Goal: Information Seeking & Learning: Learn about a topic

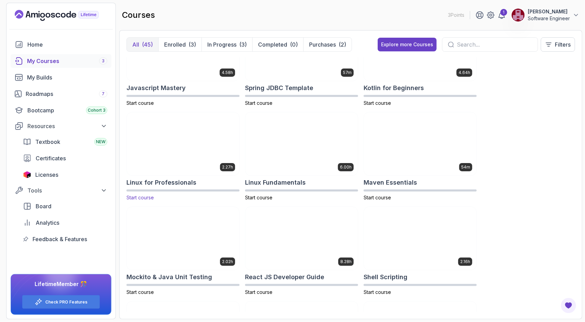
scroll to position [895, 0]
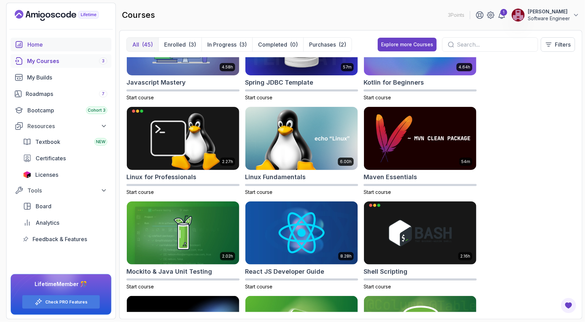
click at [62, 38] on link "Home" at bounding box center [61, 45] width 101 height 14
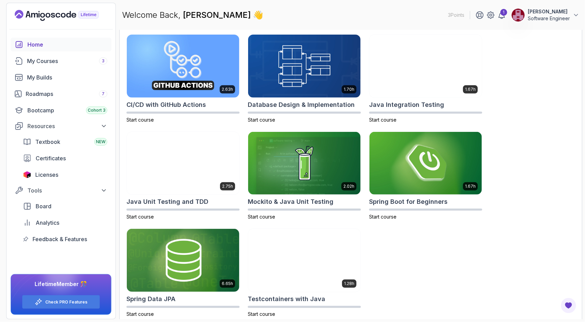
scroll to position [214, 0]
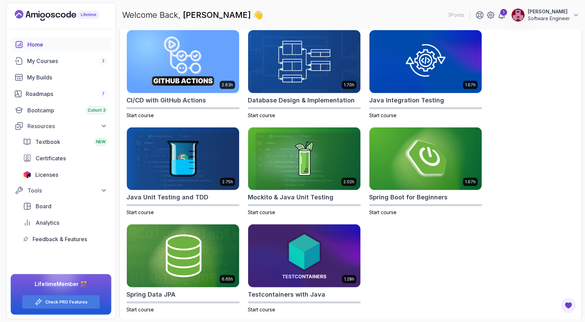
click at [491, 274] on div "2.63h CI/CD with GitHub Actions Start course 1.70h Database Design & Implementa…" at bounding box center [350, 171] width 449 height 283
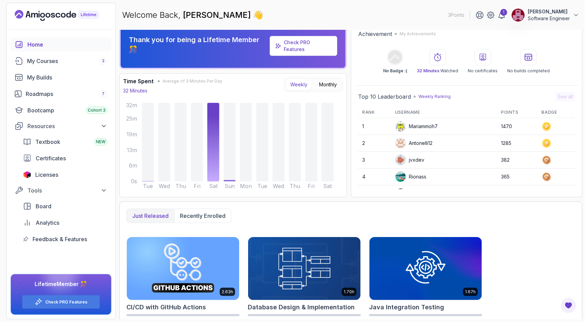
scroll to position [0, 0]
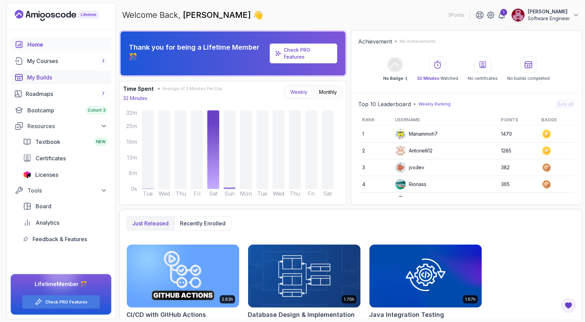
click at [66, 80] on div "My Builds" at bounding box center [67, 77] width 80 height 8
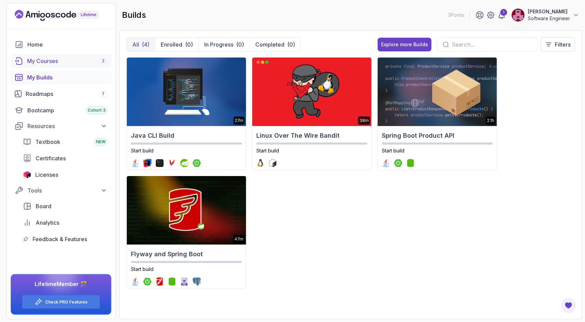
click at [67, 55] on link "My Courses 3" at bounding box center [61, 61] width 101 height 14
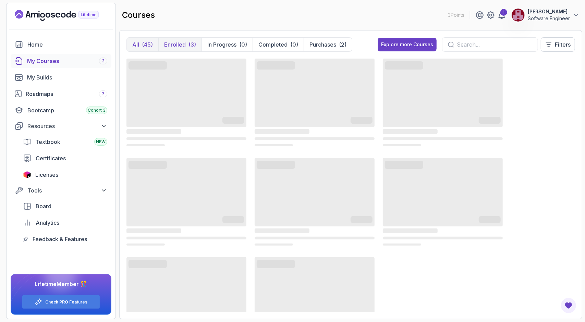
click at [190, 46] on div "(3)" at bounding box center [192, 44] width 8 height 8
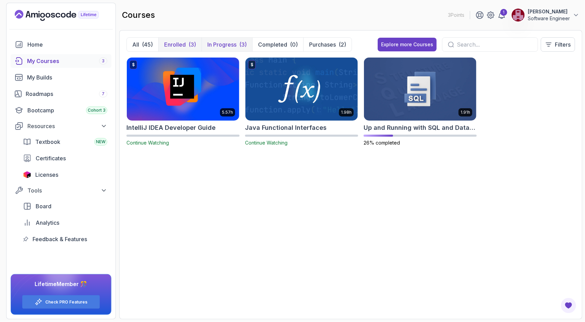
click at [220, 48] on p "In Progress" at bounding box center [221, 44] width 29 height 8
click at [419, 106] on img at bounding box center [420, 89] width 118 height 66
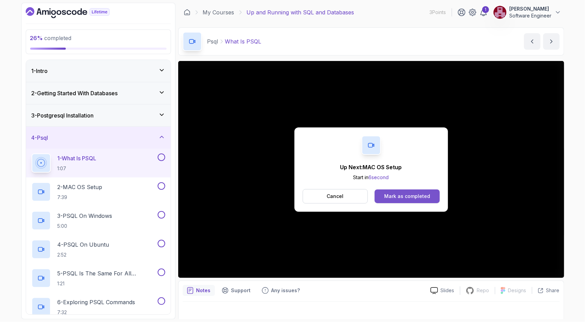
click at [404, 199] on div "Mark as completed" at bounding box center [407, 196] width 46 height 7
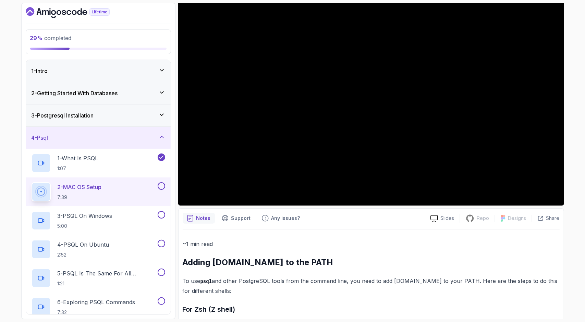
scroll to position [73, 0]
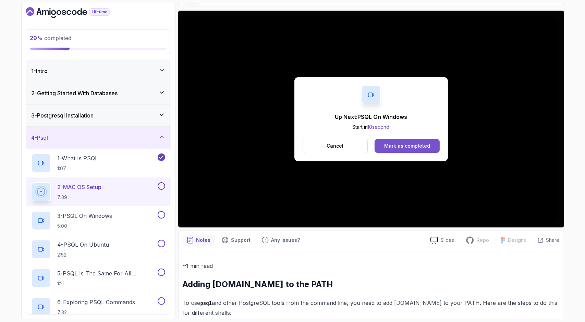
click at [426, 148] on div "Mark as completed" at bounding box center [407, 146] width 46 height 7
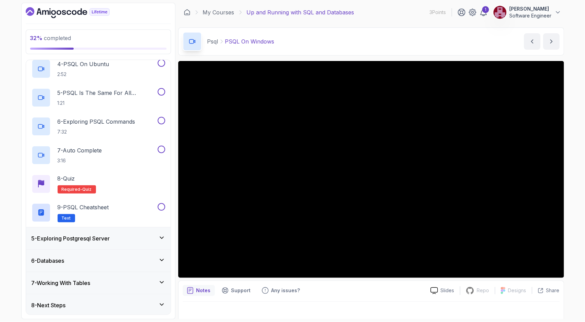
scroll to position [6, 0]
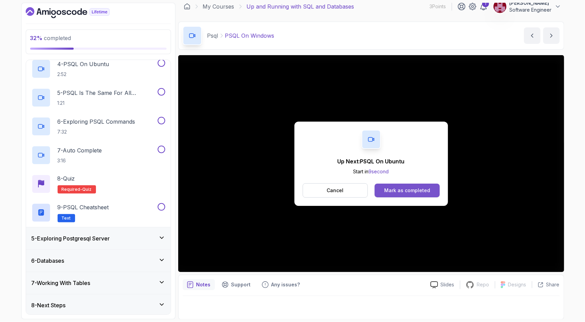
click at [405, 187] on div "Mark as completed" at bounding box center [407, 190] width 46 height 7
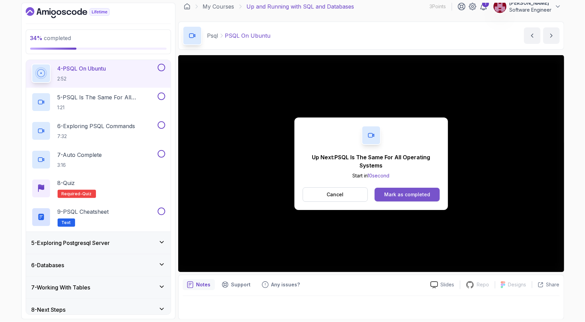
click at [408, 191] on div "Mark as completed" at bounding box center [407, 194] width 46 height 7
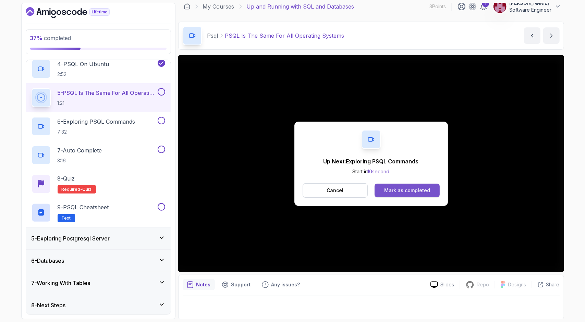
click at [410, 192] on div "Mark as completed" at bounding box center [407, 190] width 46 height 7
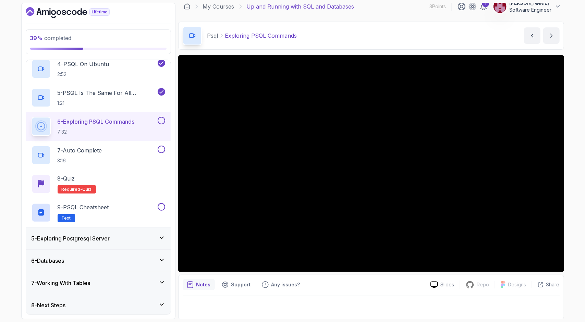
click at [314, 273] on div "Slides Repo Repository not available Designs Design not available Share Notes S…" at bounding box center [371, 187] width 386 height 265
